Goal: Task Accomplishment & Management: Manage account settings

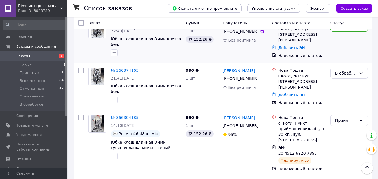
scroll to position [28, 0]
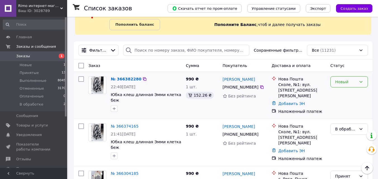
click at [349, 85] on div "Новый" at bounding box center [350, 81] width 38 height 11
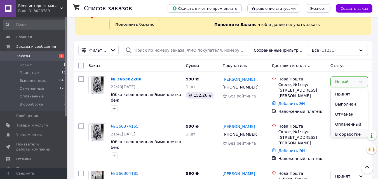
scroll to position [2, 0]
click at [347, 114] on li "Отменен" at bounding box center [349, 112] width 37 height 10
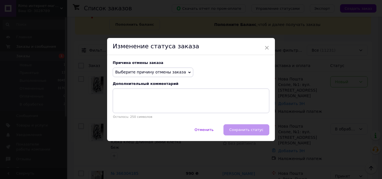
click at [170, 71] on span "Выберите причину отмены заказа" at bounding box center [150, 72] width 71 height 4
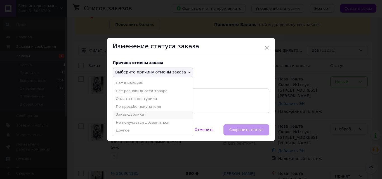
click at [140, 114] on li "Заказ-дубликат" at bounding box center [153, 115] width 80 height 8
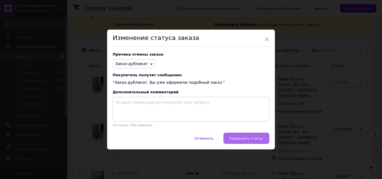
click at [249, 142] on button "Сохранить статус" at bounding box center [247, 138] width 46 height 11
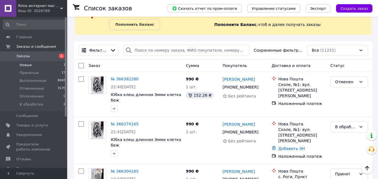
click at [33, 67] on li "Новые 1" at bounding box center [34, 65] width 69 height 8
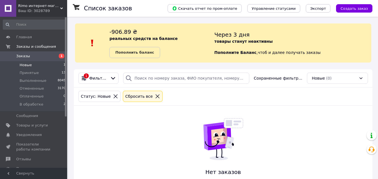
click at [26, 56] on span "Заказы" at bounding box center [23, 56] width 14 height 5
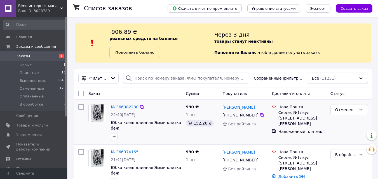
click at [127, 107] on link "№ 366382280" at bounding box center [125, 107] width 28 height 4
click at [125, 108] on link "№ 366382280" at bounding box center [125, 107] width 28 height 4
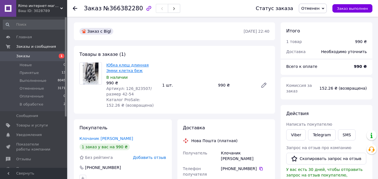
click at [130, 66] on link "Юбка клеш длинная Эмми клетка беж" at bounding box center [127, 68] width 43 height 10
click at [41, 127] on span "Товары и услуги" at bounding box center [32, 125] width 32 height 5
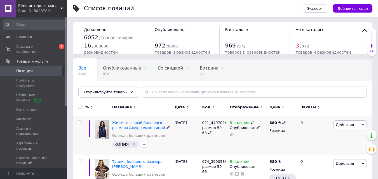
click at [134, 145] on icon "Удалить метку" at bounding box center [134, 144] width 4 height 4
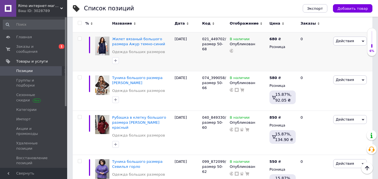
scroll to position [28, 0]
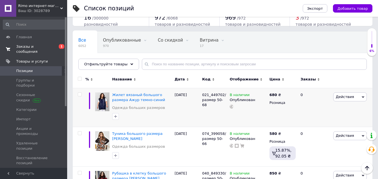
click at [28, 43] on link "Заказы и сообщения 0 1" at bounding box center [34, 49] width 69 height 15
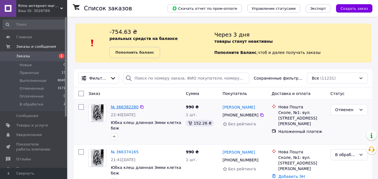
click at [122, 107] on link "№ 366382280" at bounding box center [125, 107] width 28 height 4
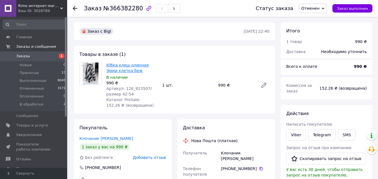
click at [129, 67] on link "Юбка клеш длинная Эмми клетка беж" at bounding box center [127, 68] width 43 height 10
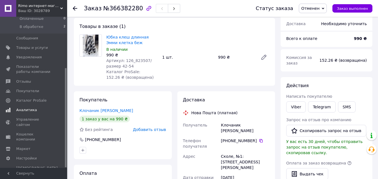
scroll to position [84, 0]
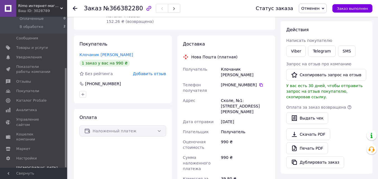
click at [35, 166] on span "Тарифы и счета Prom топ" at bounding box center [36, 173] width 41 height 15
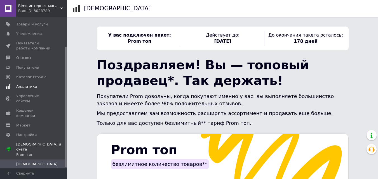
scroll to position [9, 0]
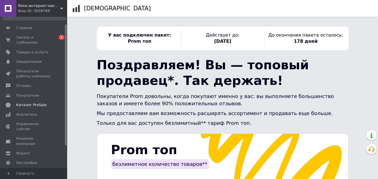
click at [39, 103] on span "Каталог ProSale" at bounding box center [31, 105] width 30 height 5
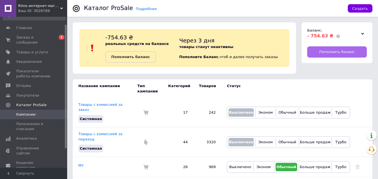
click at [339, 53] on span "Пополнить баланс" at bounding box center [337, 52] width 36 height 5
click at [78, 157] on td "МY" at bounding box center [105, 167] width 65 height 20
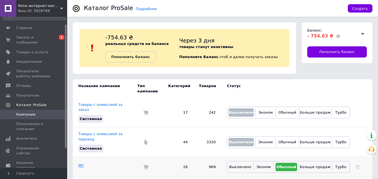
click at [82, 164] on link "МY" at bounding box center [80, 166] width 5 height 4
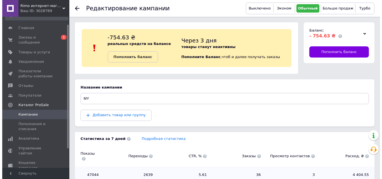
scroll to position [66, 0]
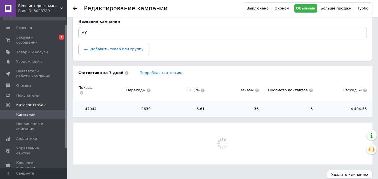
click at [128, 52] on button "Добавить товар или группу" at bounding box center [113, 49] width 71 height 11
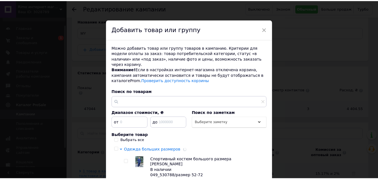
scroll to position [56, 0]
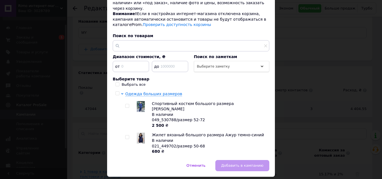
click at [126, 136] on input "checkbox" at bounding box center [127, 138] width 4 height 4
checkbox input "true"
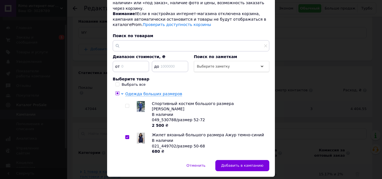
click at [225, 149] on div "Можно добавить товар или группу товаров в кампанию. Критерии для модели оплаты …" at bounding box center [191, 72] width 168 height 177
click at [225, 160] on button "Добавить в кампанию" at bounding box center [243, 165] width 54 height 11
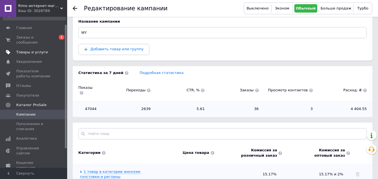
click at [37, 50] on span "Товары и услуги" at bounding box center [32, 52] width 32 height 5
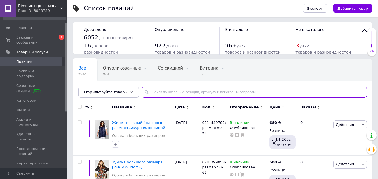
click at [157, 91] on input "text" at bounding box center [254, 92] width 225 height 11
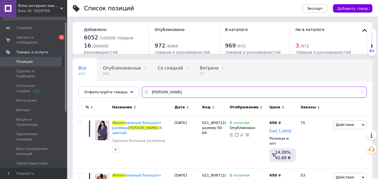
scroll to position [37, 0]
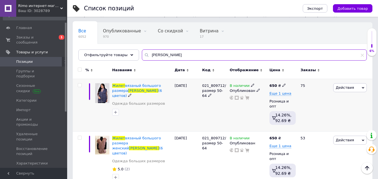
type input "жилет лидия"
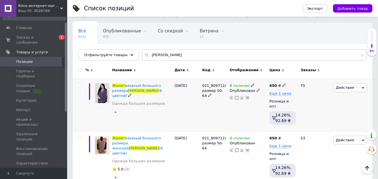
click at [282, 86] on icon at bounding box center [283, 85] width 3 height 3
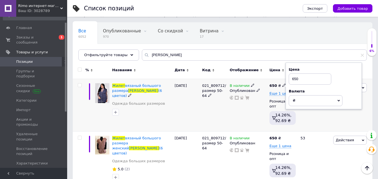
drag, startPoint x: 294, startPoint y: 78, endPoint x: 300, endPoint y: 79, distance: 5.7
click at [300, 79] on input "650" at bounding box center [310, 79] width 43 height 11
type input "670"
click at [247, 106] on div "В наличии Опубликован" at bounding box center [248, 105] width 40 height 53
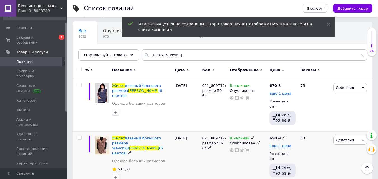
click at [282, 136] on use at bounding box center [283, 137] width 3 height 3
click at [300, 126] on input "650" at bounding box center [310, 131] width 43 height 11
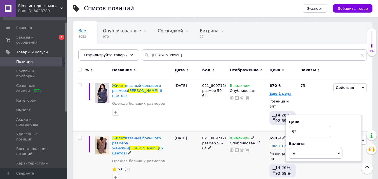
type input "670"
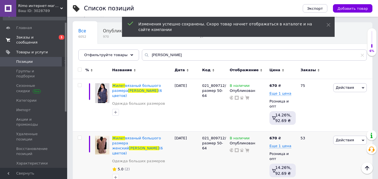
click at [36, 38] on span "Заказы и сообщения" at bounding box center [34, 40] width 36 height 10
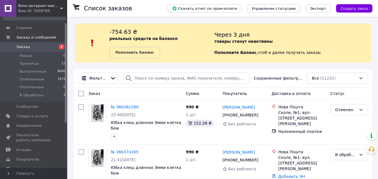
scroll to position [56, 0]
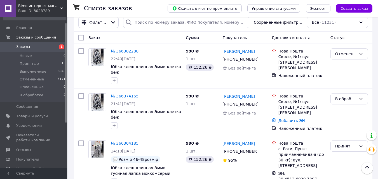
click at [30, 47] on span "Заказы" at bounding box center [34, 47] width 36 height 5
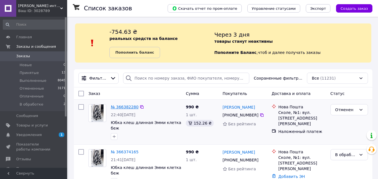
click at [129, 109] on link "№ 366382280" at bounding box center [125, 107] width 28 height 4
click at [39, 58] on span "Заказы" at bounding box center [34, 56] width 36 height 5
